Goal: Task Accomplishment & Management: Manage account settings

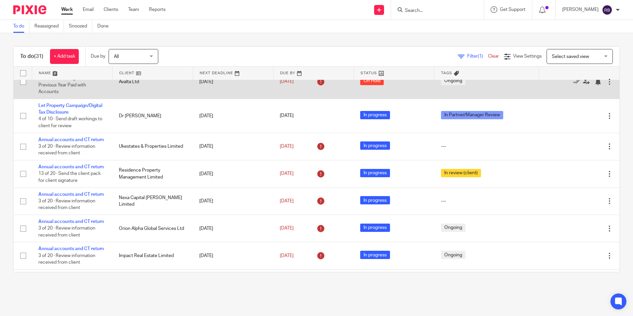
scroll to position [232, 0]
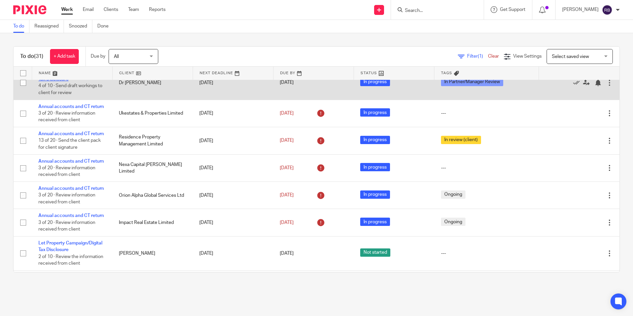
click at [94, 81] on link "Let Property Campaign/Digital Tax Disclosure" at bounding box center [70, 75] width 64 height 11
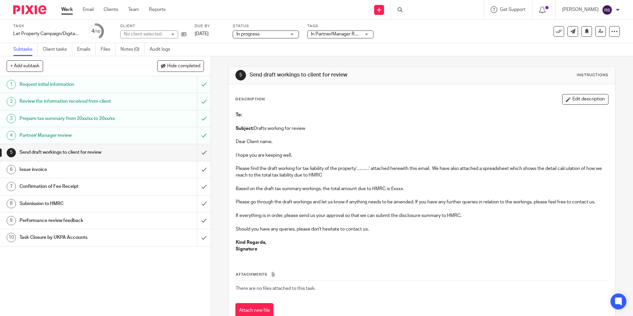
click at [327, 32] on span "In Partner/Manager Review" at bounding box center [339, 34] width 56 height 5
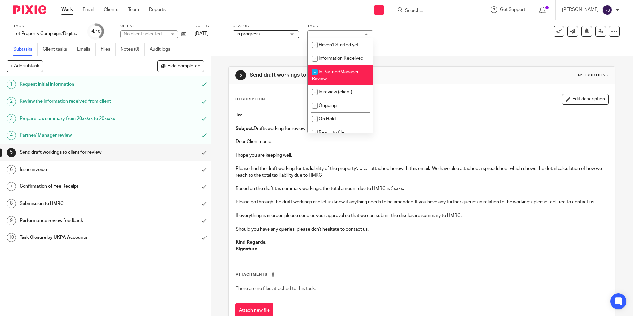
click at [330, 79] on li "In Partner/Manager Review" at bounding box center [340, 75] width 66 height 20
checkbox input "false"
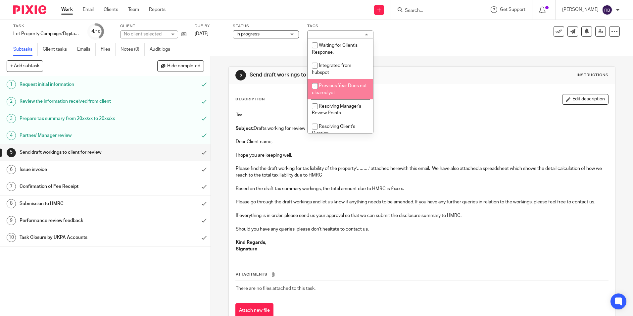
scroll to position [148, 0]
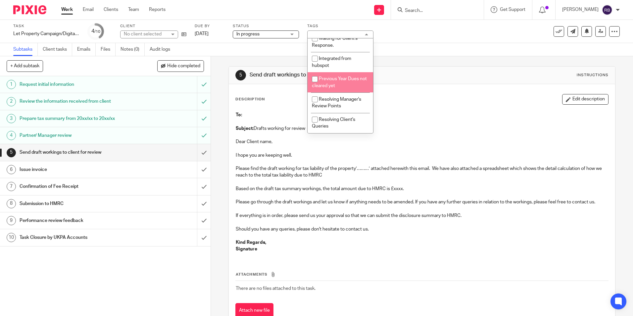
click at [327, 97] on span "Resolving Manager's Review Points" at bounding box center [336, 103] width 49 height 12
checkbox input "true"
click at [64, 12] on link "Work" at bounding box center [67, 9] width 12 height 7
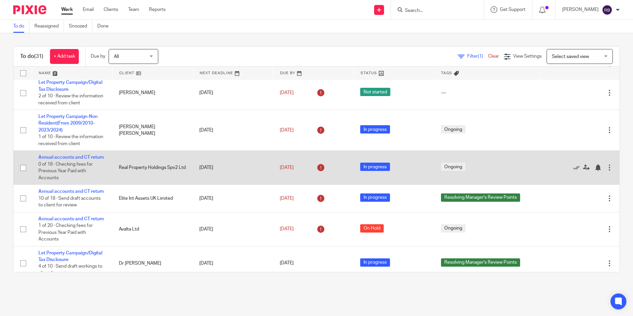
scroll to position [66, 0]
